Goal: Contribute content: Add original content to the website for others to see

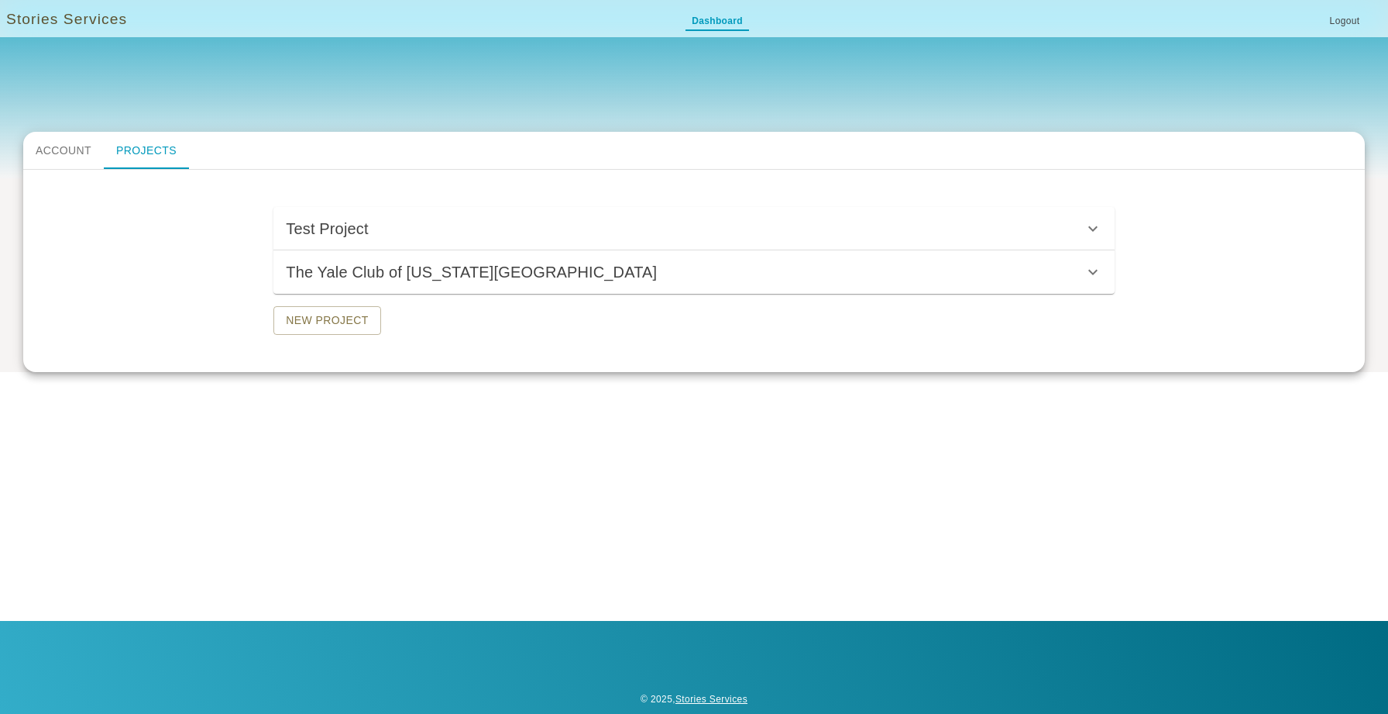
click at [392, 283] on h6 "The Yale Club of [US_STATE][GEOGRAPHIC_DATA]" at bounding box center [471, 272] width 371 height 25
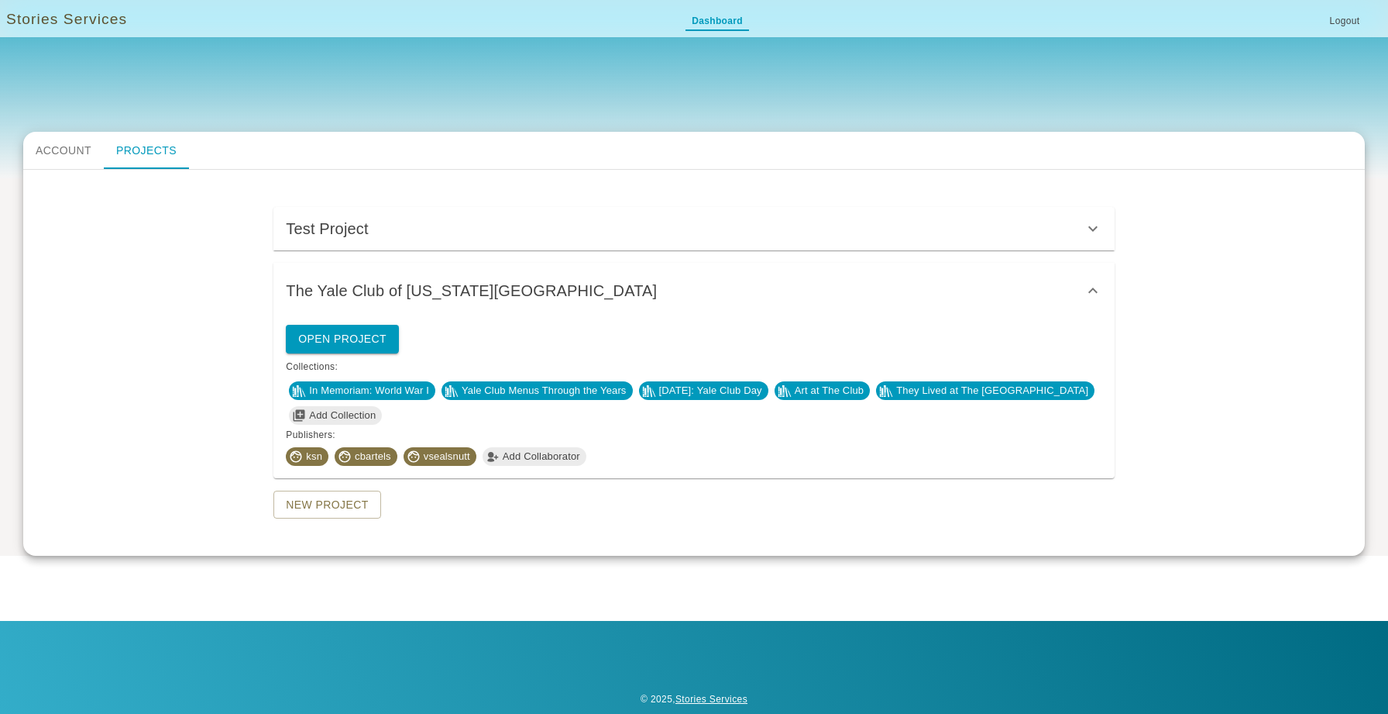
click at [524, 391] on span "Yale Club Menus Through the Years" at bounding box center [544, 390] width 177 height 15
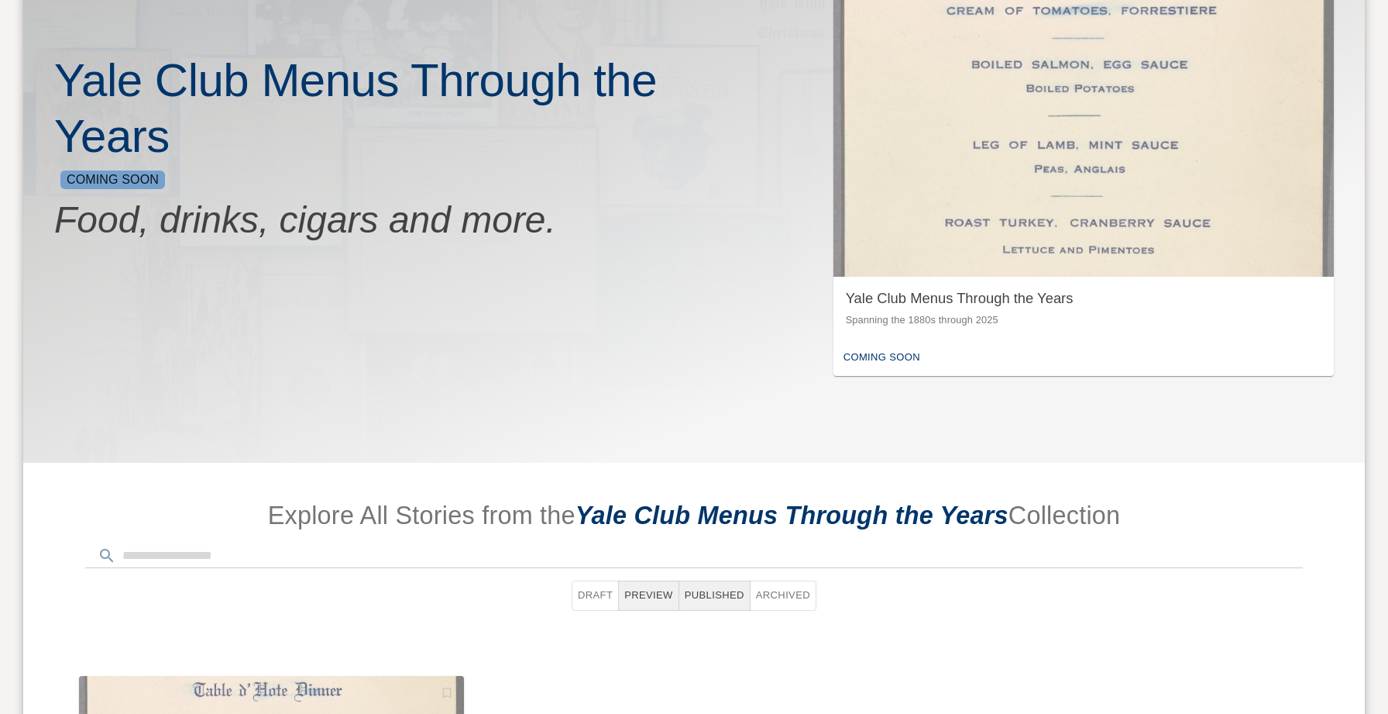
scroll to position [435, 0]
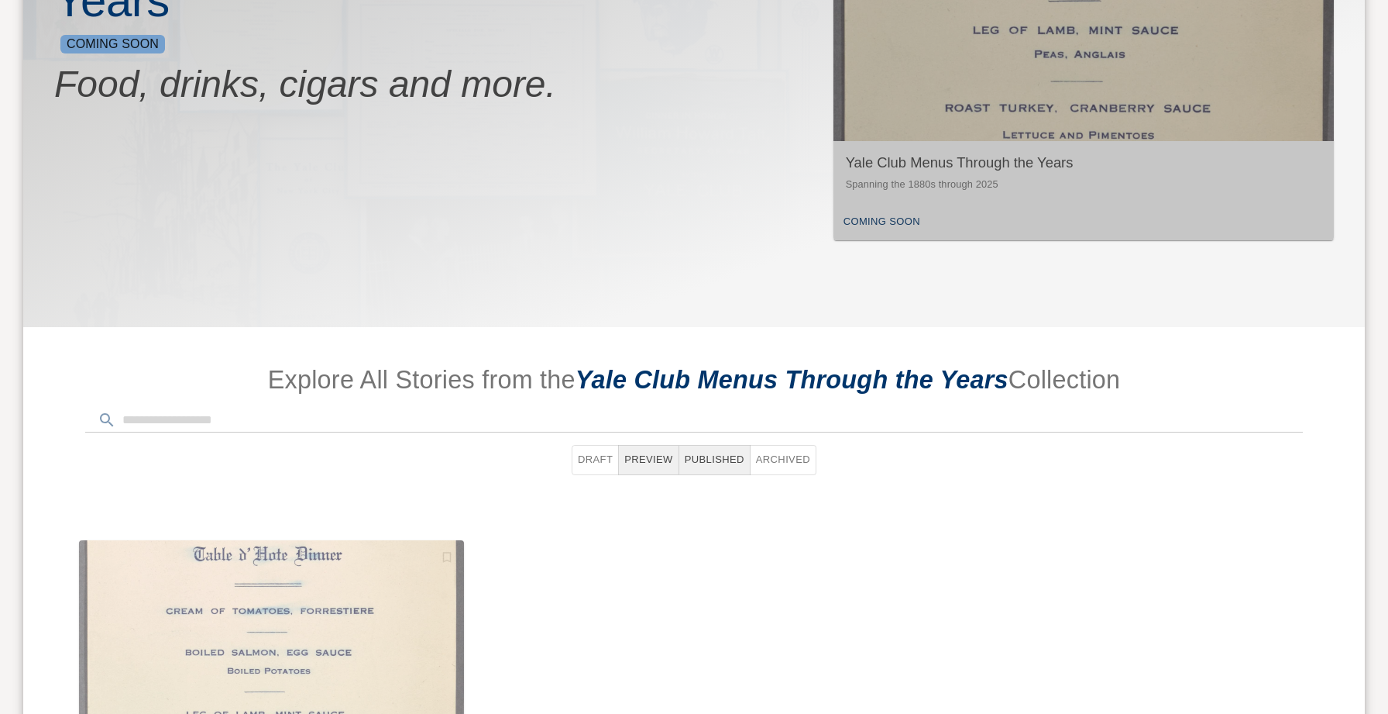
click at [939, 201] on div "Yale Club Menus Through the Years Spanning the 1880s through 2025" at bounding box center [1084, 172] width 500 height 63
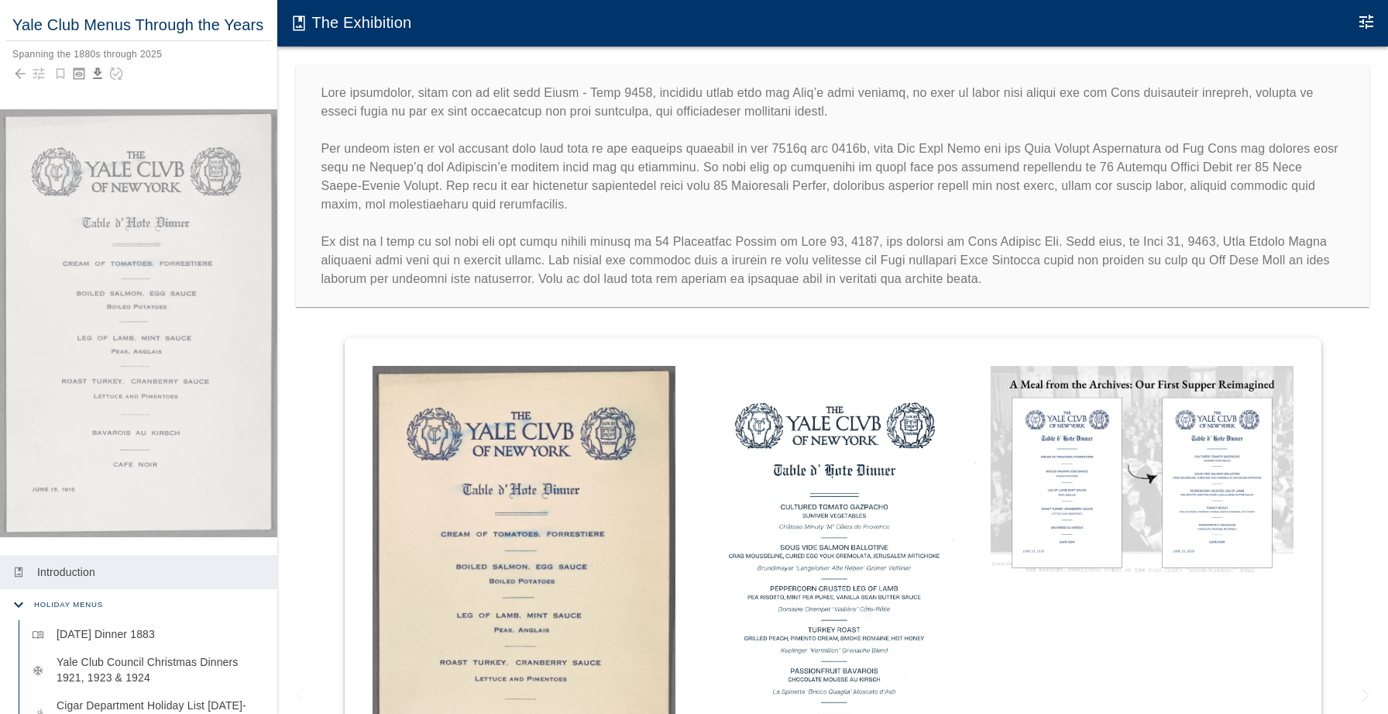
scroll to position [163, 0]
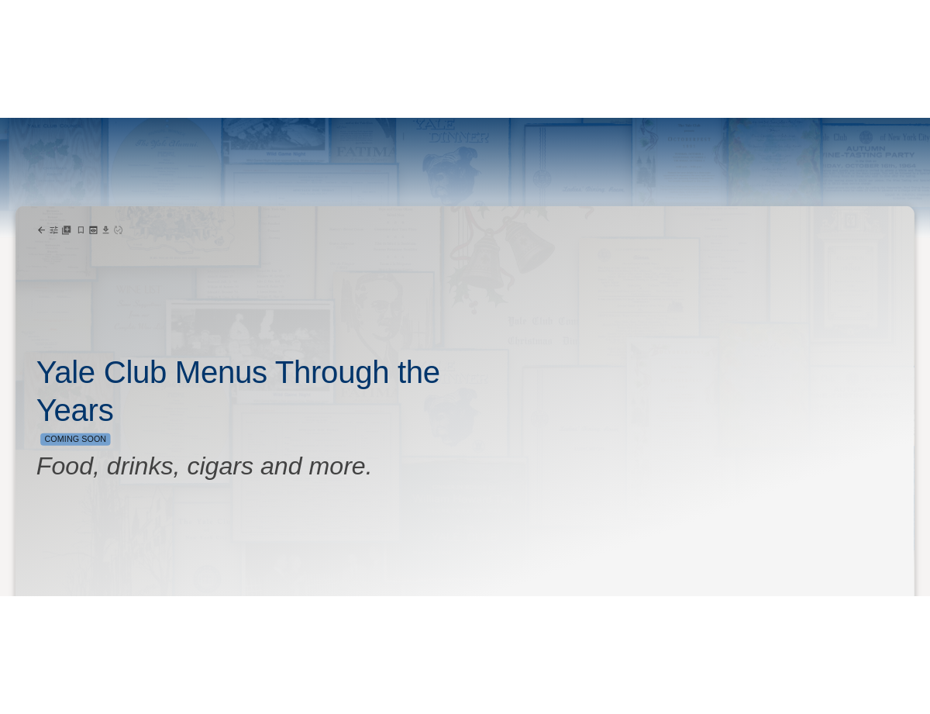
scroll to position [163, 0]
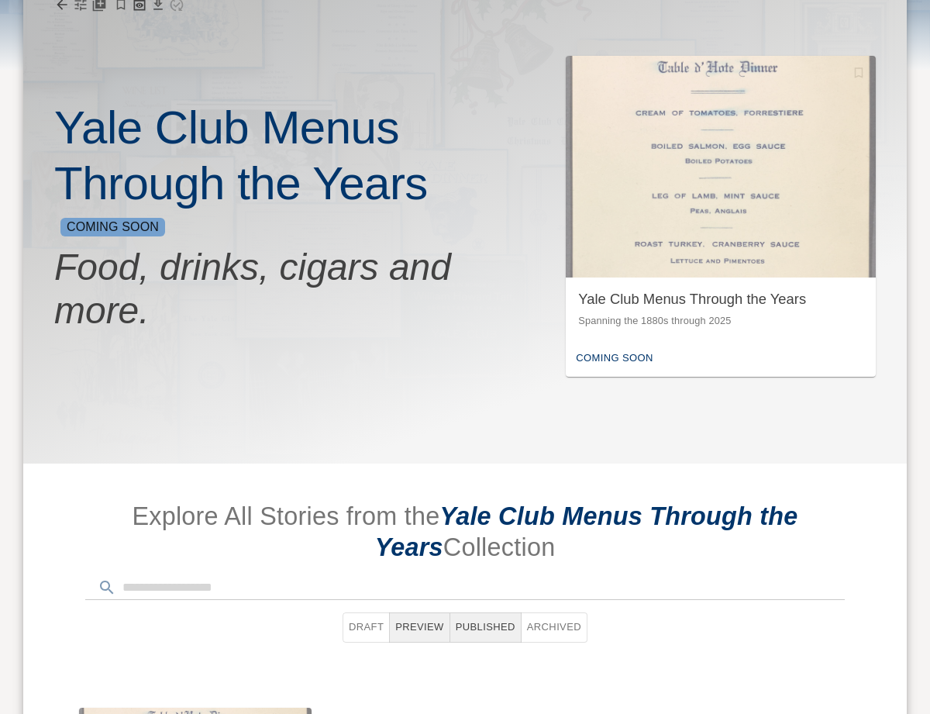
click at [383, 344] on div "Yale Club Menus Through the Years Coming Soon Food, drinks, cigars and more." at bounding box center [282, 216] width 456 height 321
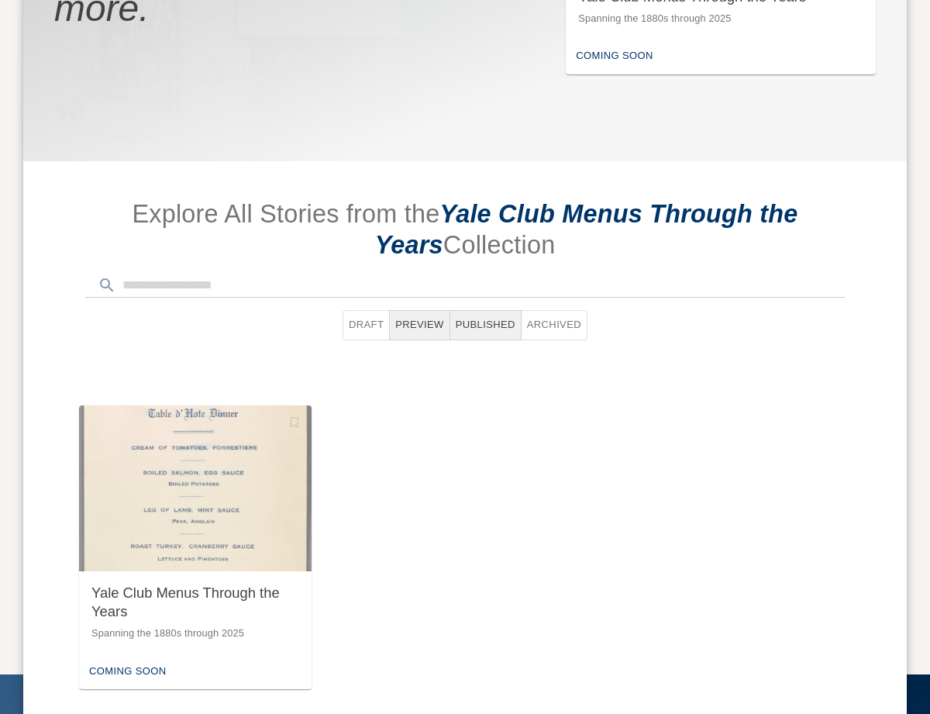
scroll to position [518, 0]
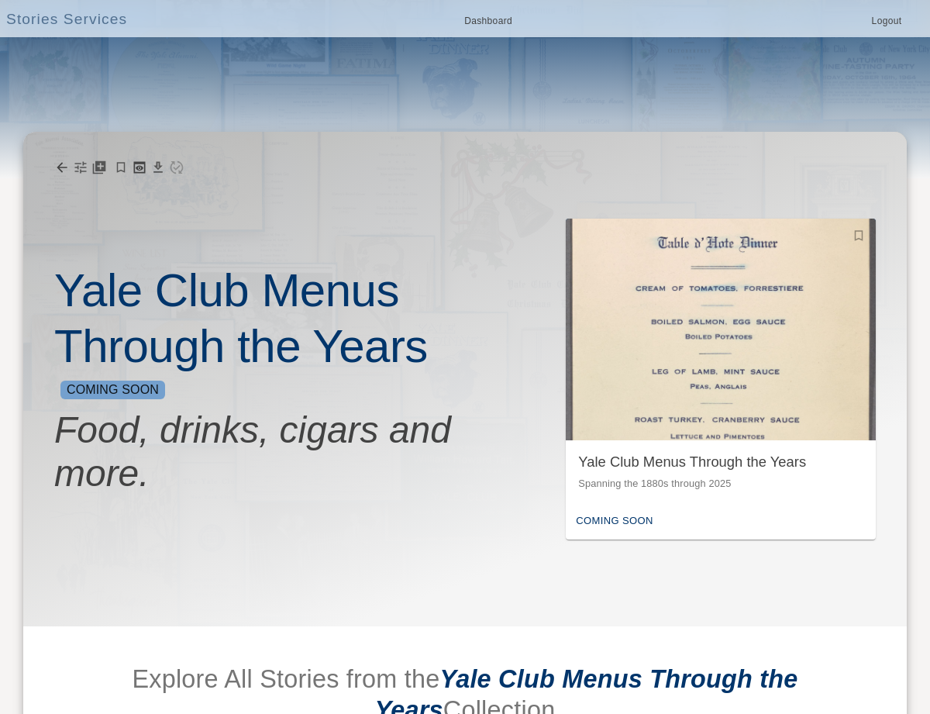
click at [608, 504] on div "Coming Soon" at bounding box center [721, 521] width 310 height 36
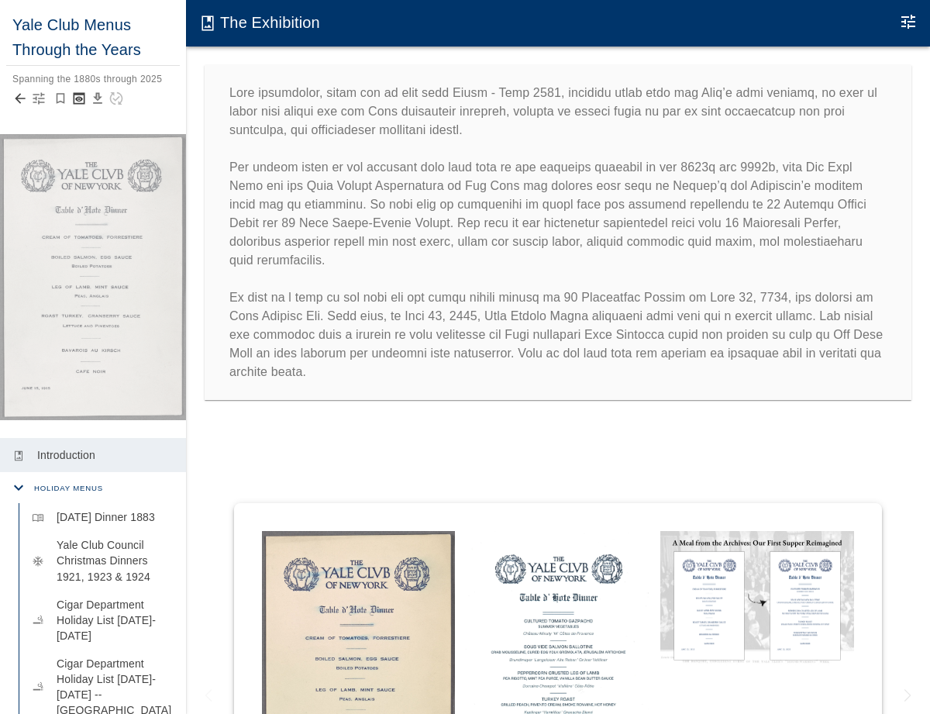
click at [26, 101] on icon "Back to collection" at bounding box center [19, 98] width 15 height 15
